Goal: Information Seeking & Learning: Learn about a topic

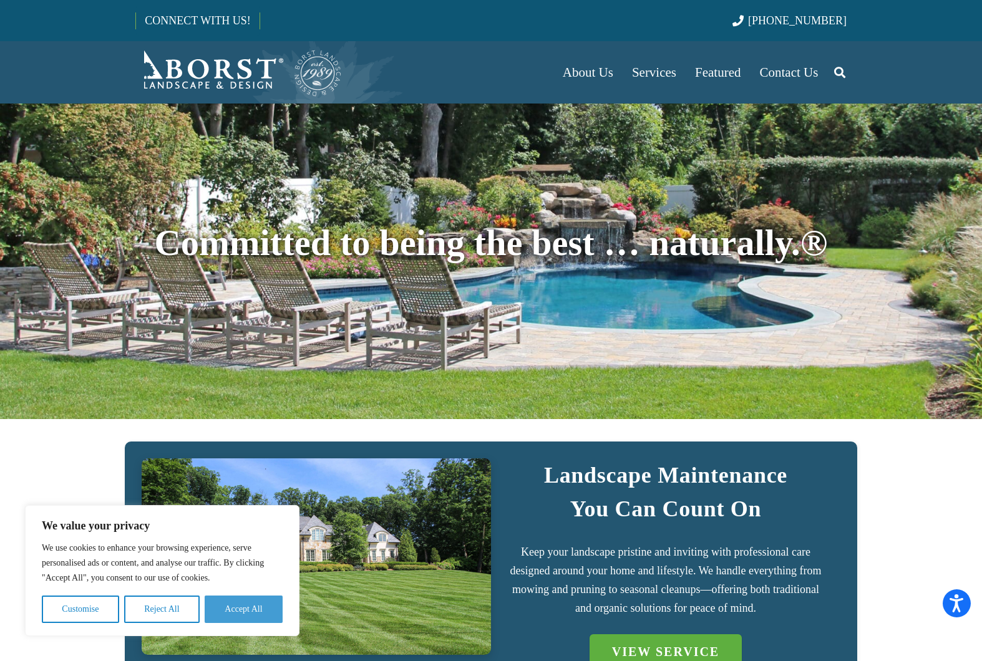
click at [255, 605] on button "Accept All" at bounding box center [244, 609] width 78 height 27
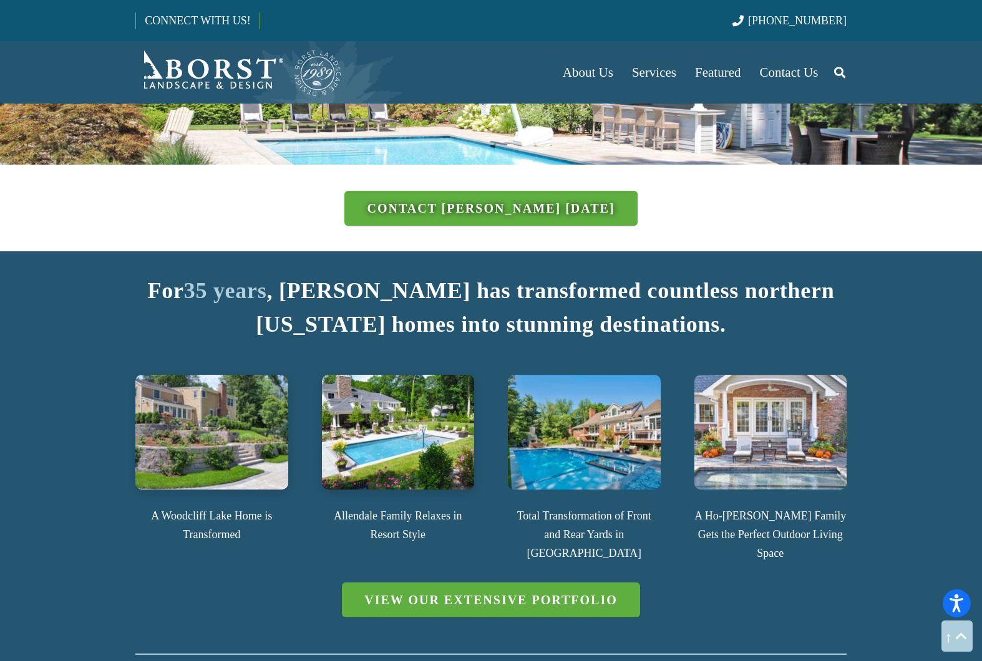
scroll to position [1456, 0]
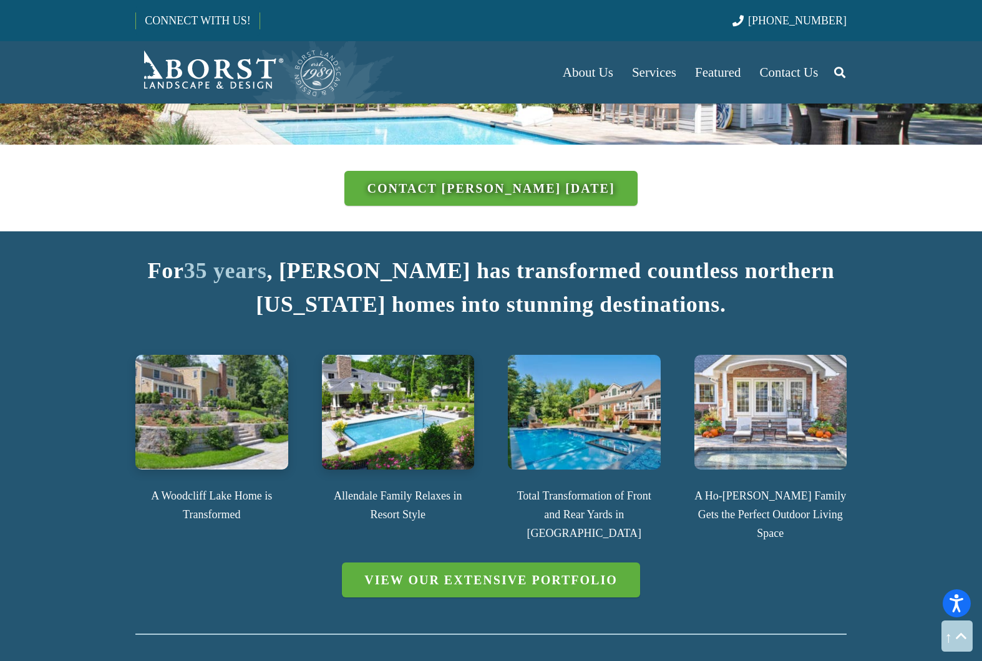
click at [791, 365] on img at bounding box center [771, 412] width 153 height 114
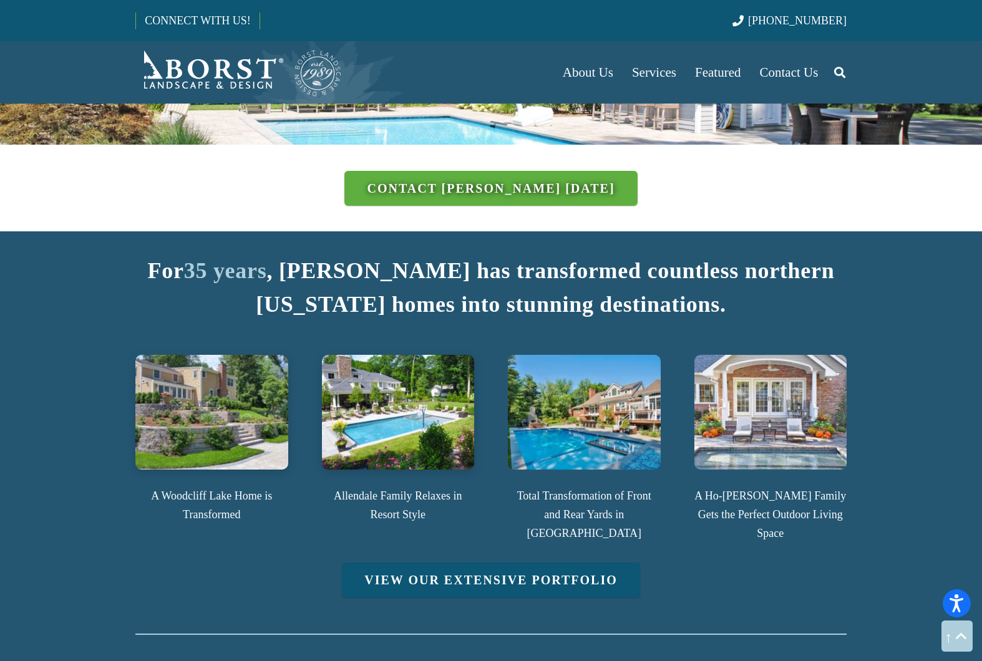
click at [580, 563] on link "View Our Extensive Portfolio" at bounding box center [491, 580] width 298 height 35
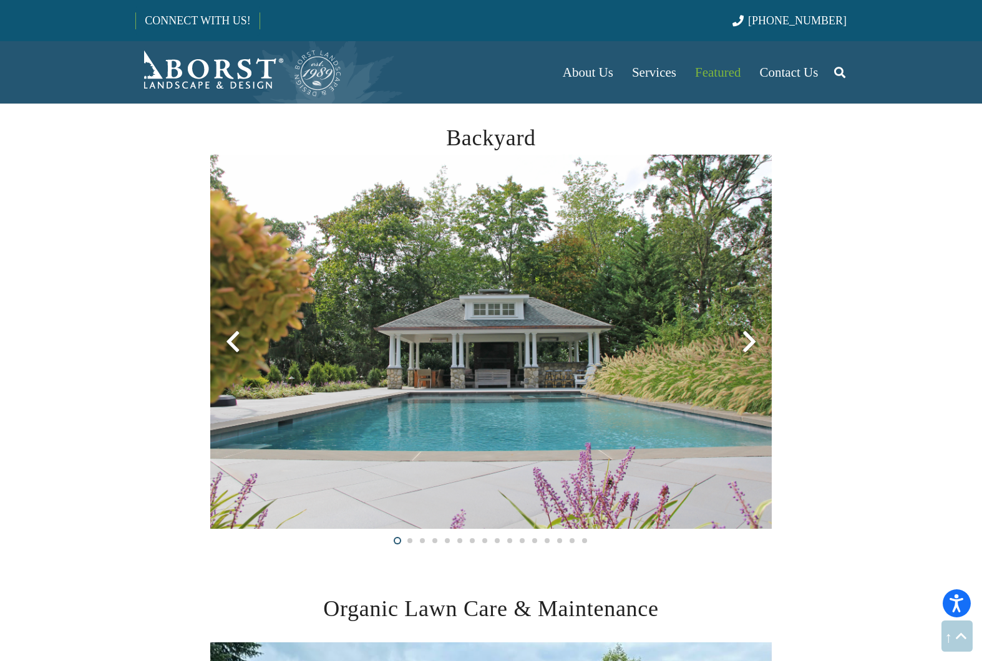
scroll to position [726, 0]
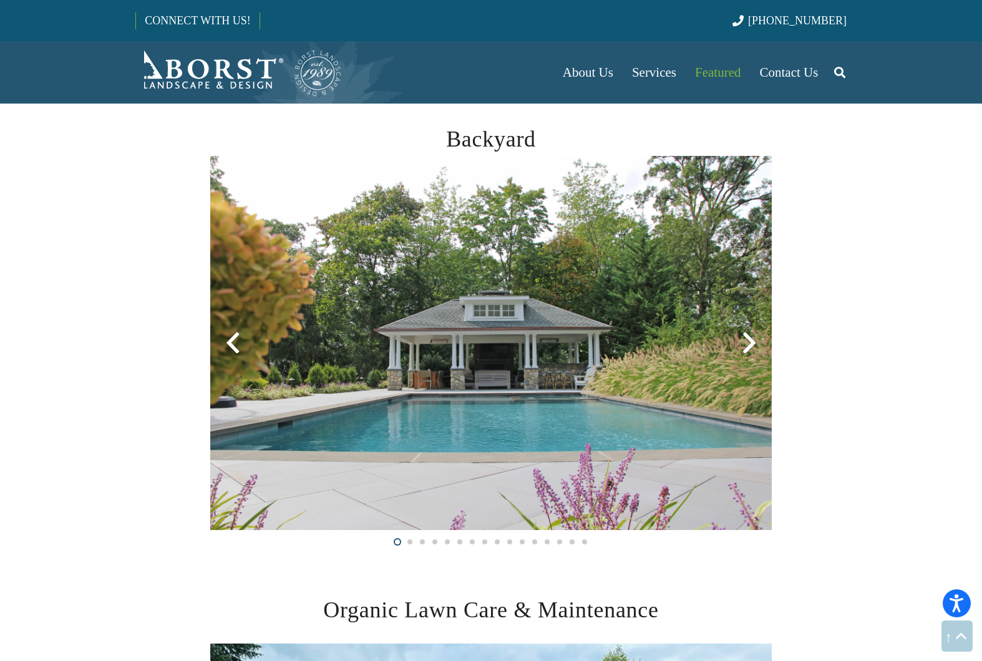
click at [748, 347] on div at bounding box center [749, 343] width 45 height 45
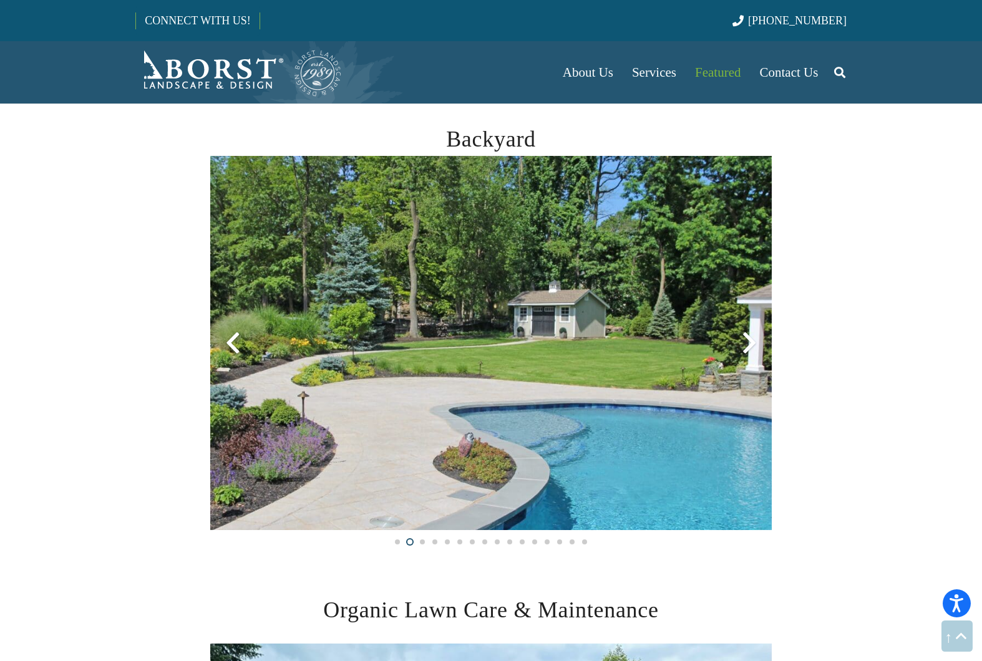
click at [748, 347] on div at bounding box center [749, 343] width 45 height 45
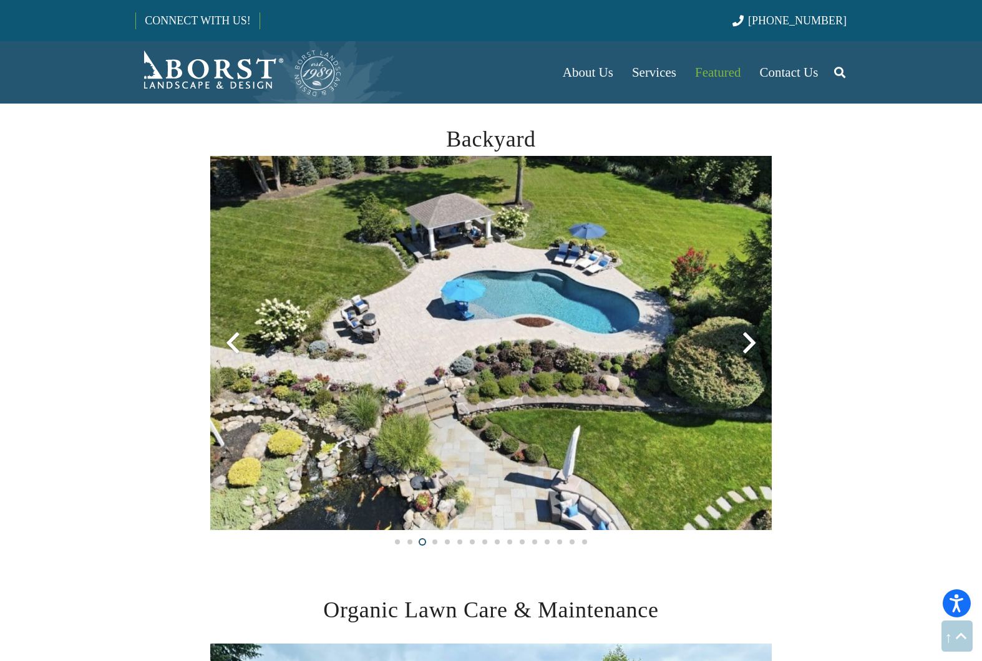
click at [750, 344] on div at bounding box center [749, 343] width 45 height 45
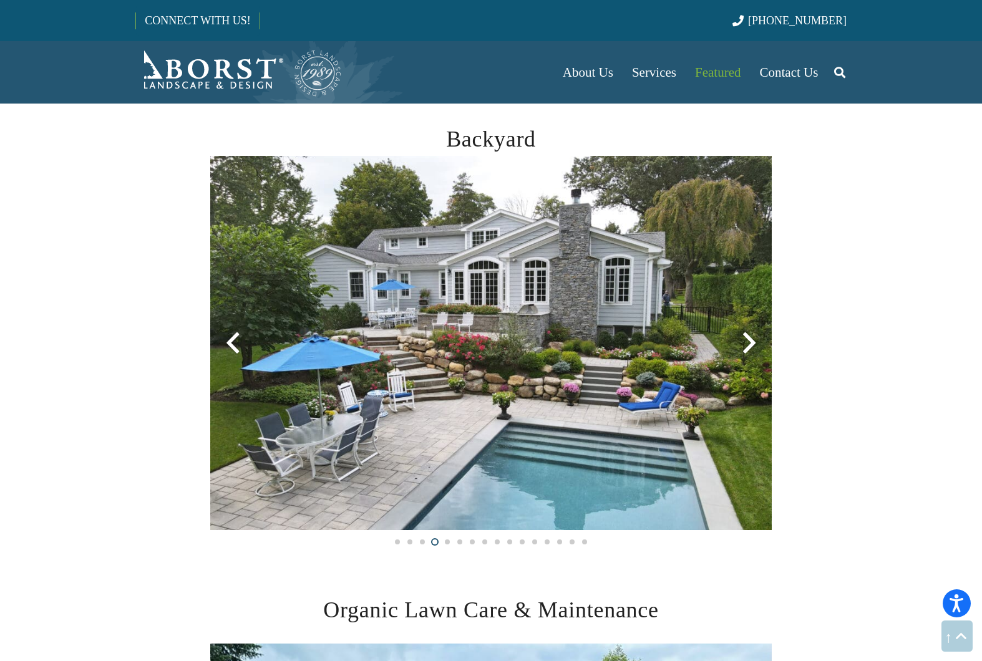
click at [750, 344] on div at bounding box center [749, 343] width 45 height 45
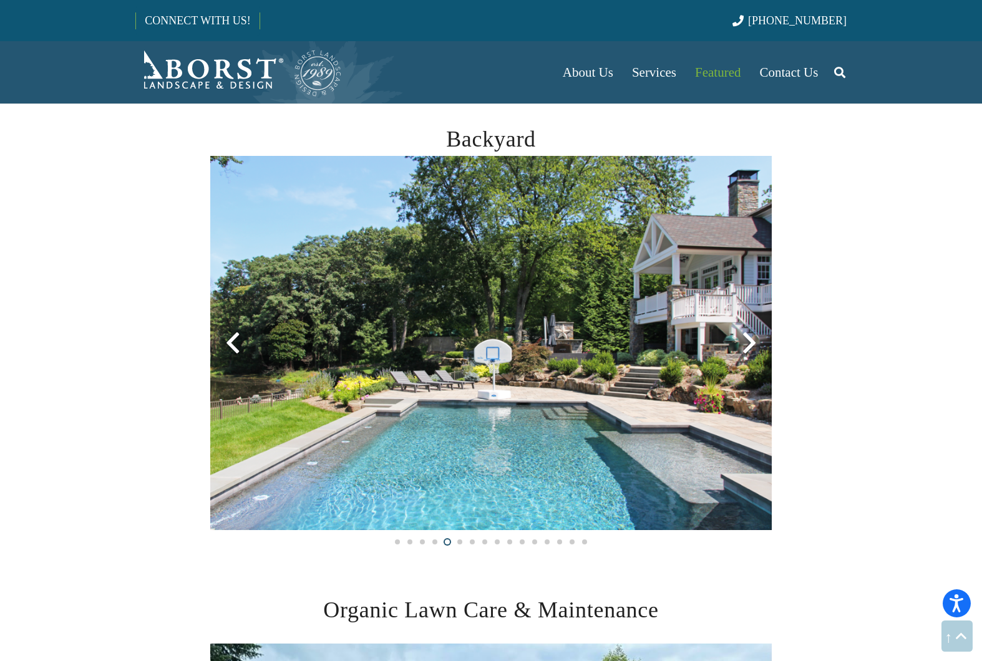
click at [750, 344] on div at bounding box center [749, 343] width 45 height 45
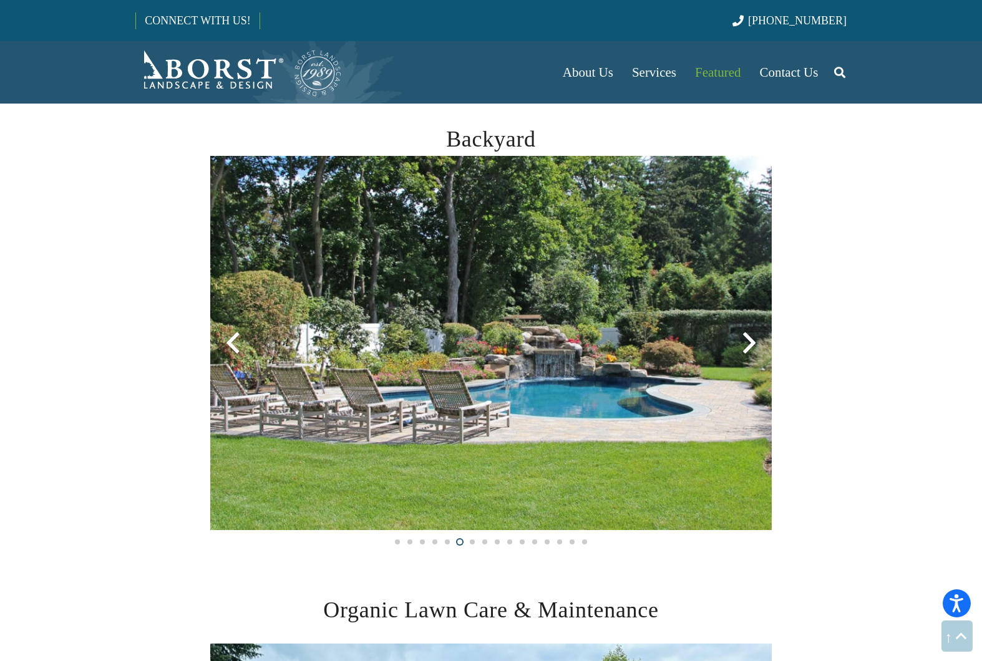
click at [750, 344] on div at bounding box center [749, 343] width 45 height 45
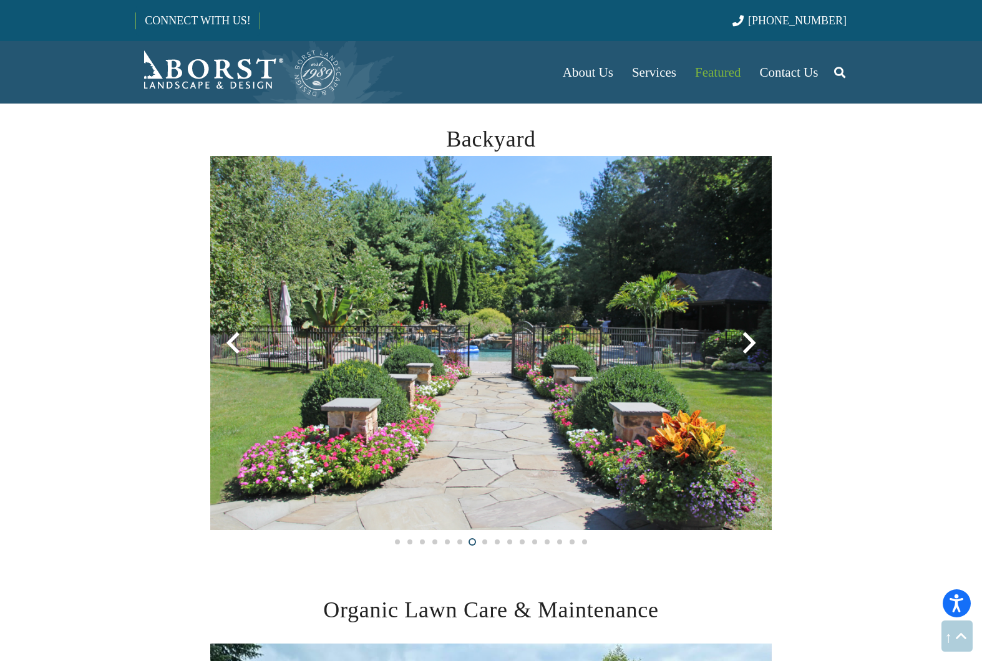
click at [750, 344] on div at bounding box center [749, 343] width 45 height 45
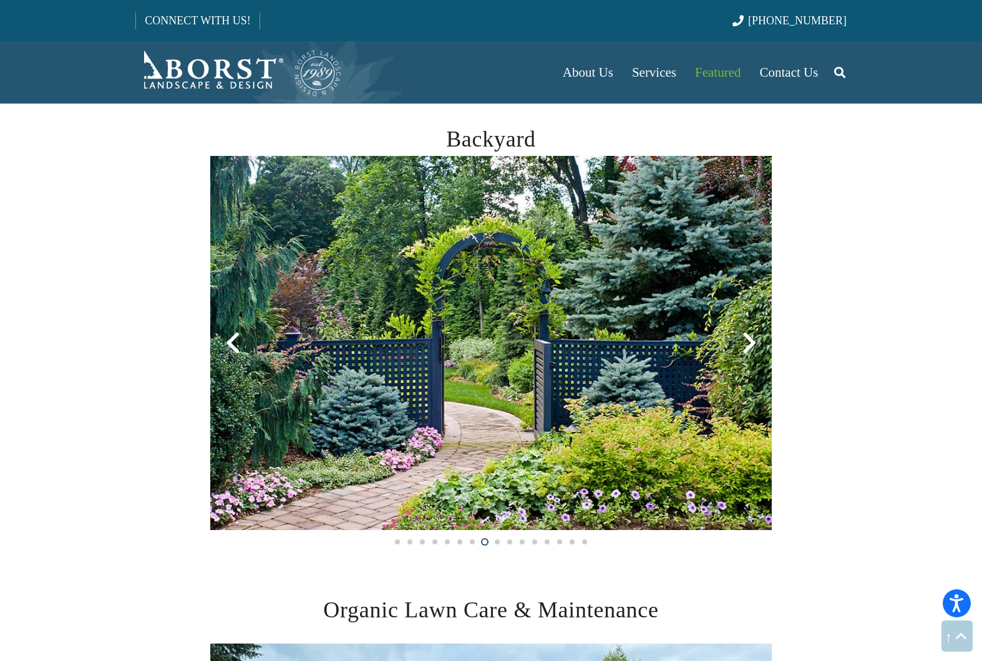
click at [750, 344] on div at bounding box center [749, 343] width 45 height 45
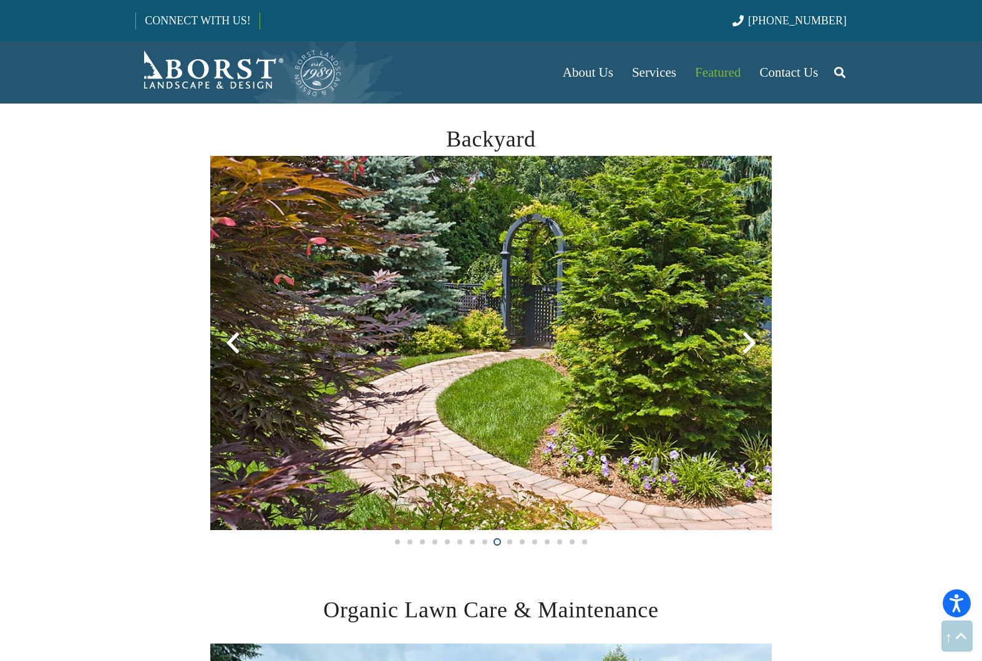
click at [750, 344] on div at bounding box center [749, 343] width 45 height 45
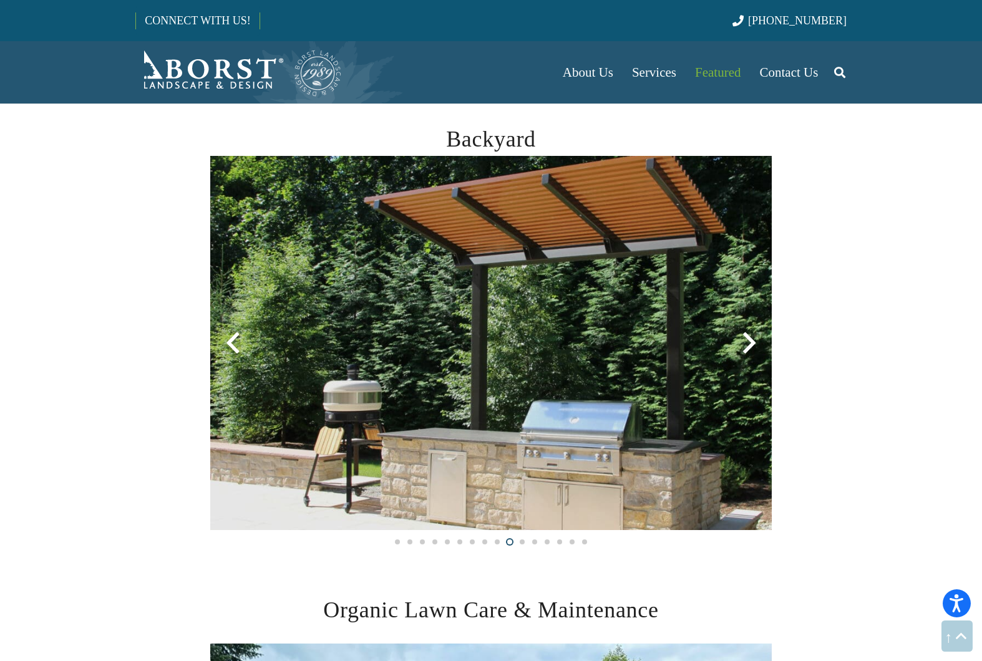
click at [750, 344] on div at bounding box center [749, 343] width 45 height 45
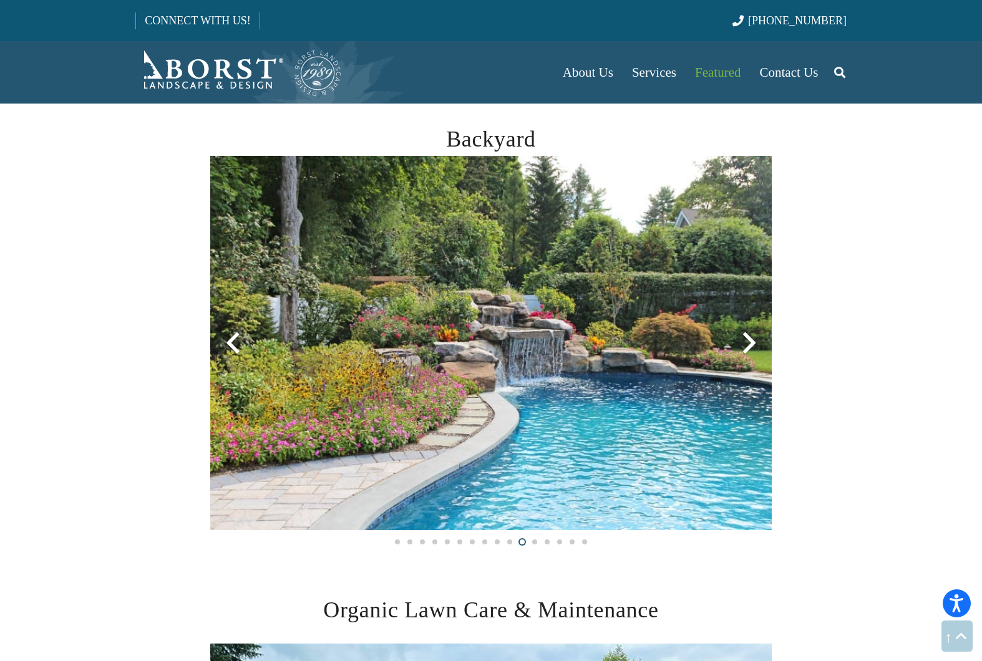
click at [750, 344] on div at bounding box center [749, 343] width 45 height 45
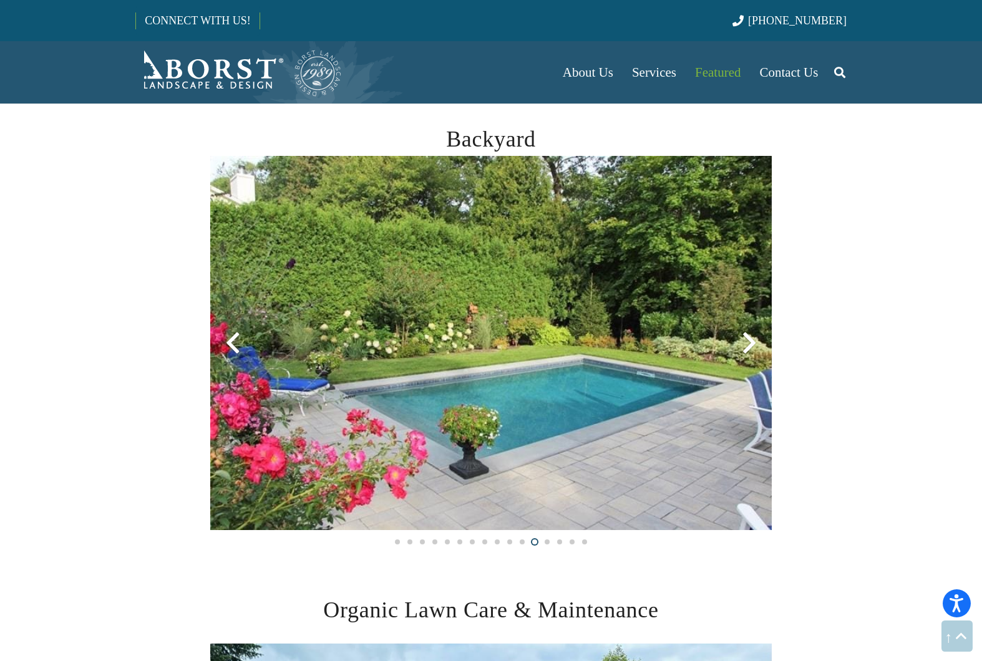
click at [750, 344] on div at bounding box center [749, 343] width 45 height 45
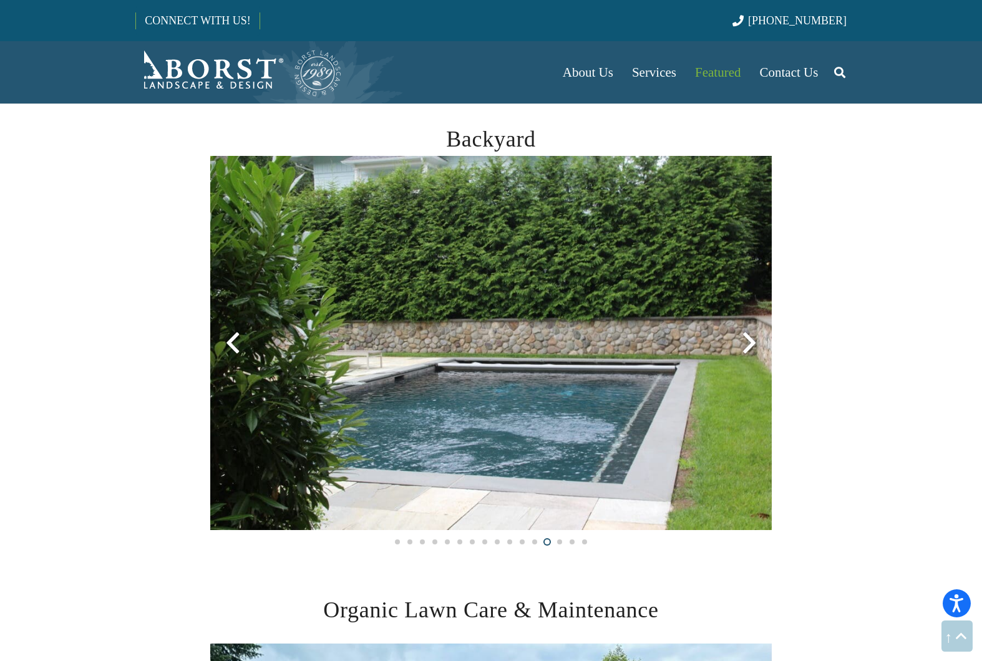
click at [750, 344] on div at bounding box center [749, 343] width 45 height 45
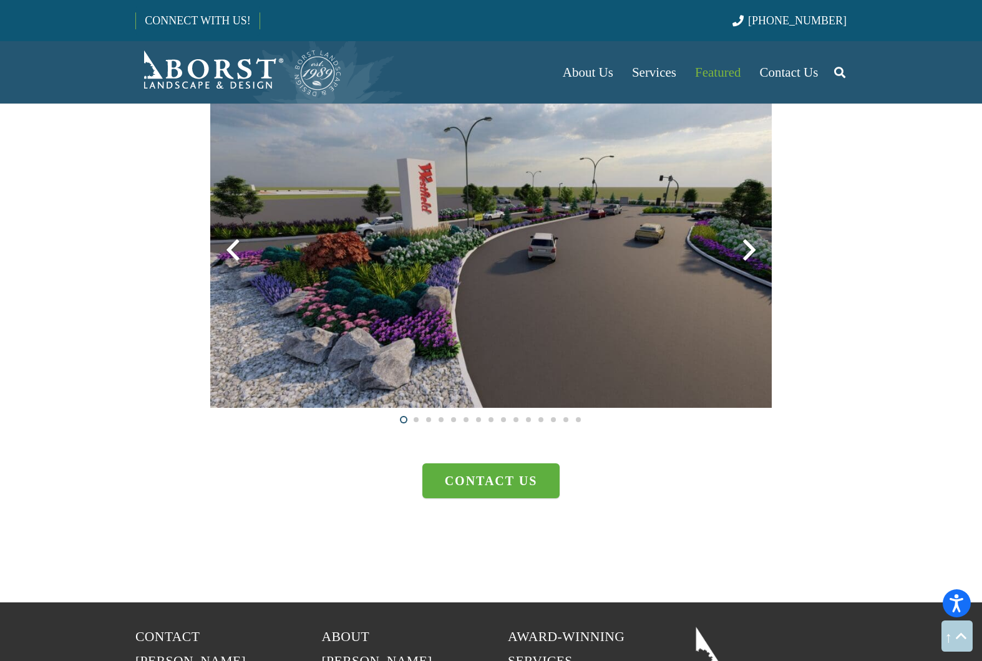
scroll to position [3223, 0]
